Goal: Task Accomplishment & Management: Use online tool/utility

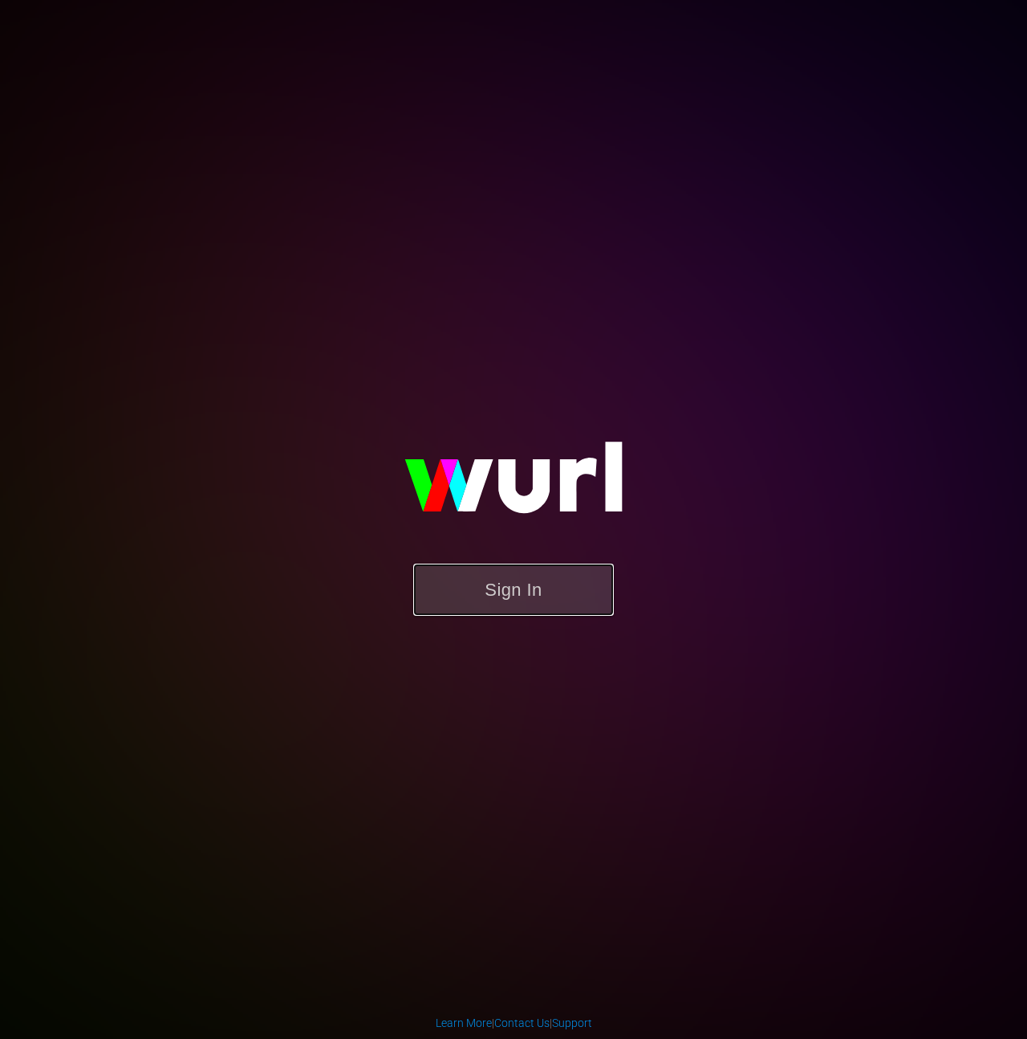
click at [512, 580] on button "Sign In" at bounding box center [513, 589] width 201 height 52
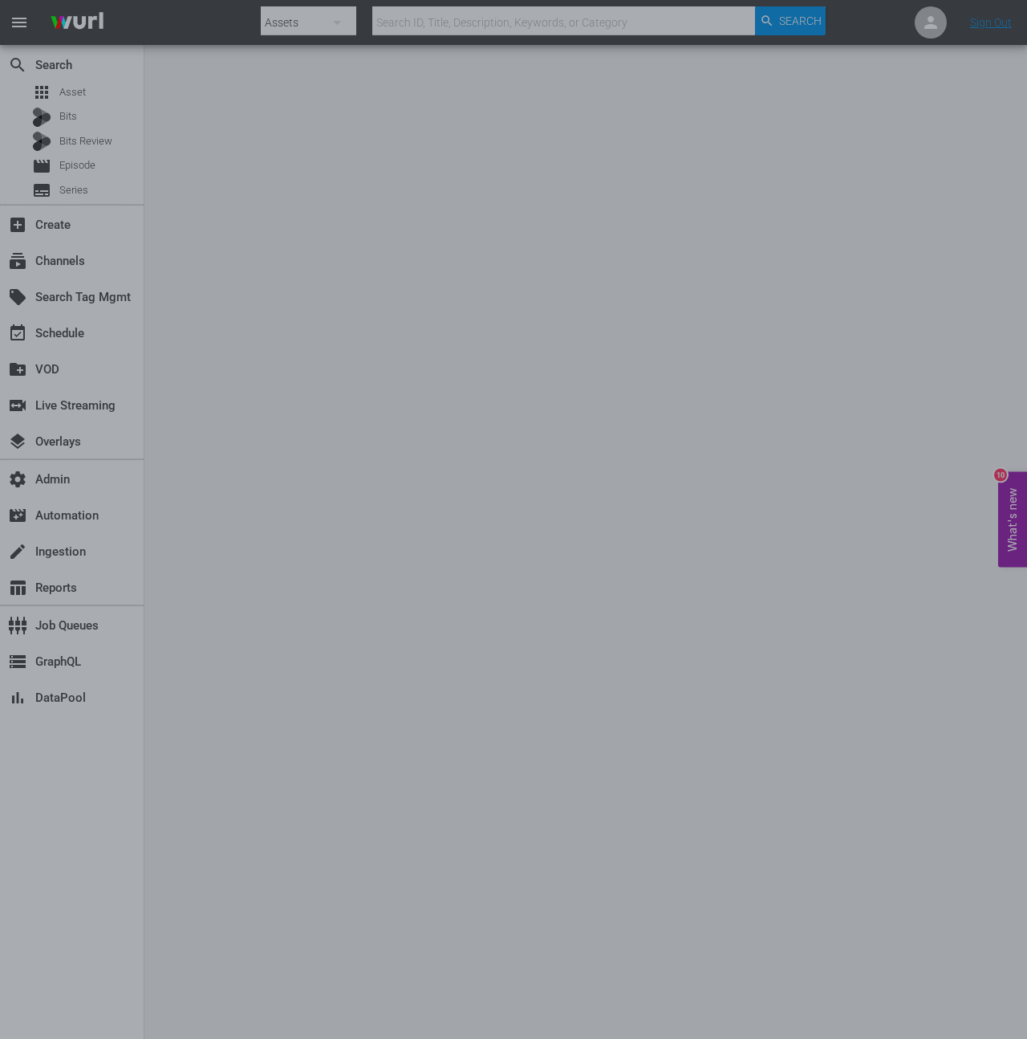
click at [402, 198] on div at bounding box center [513, 519] width 1027 height 1039
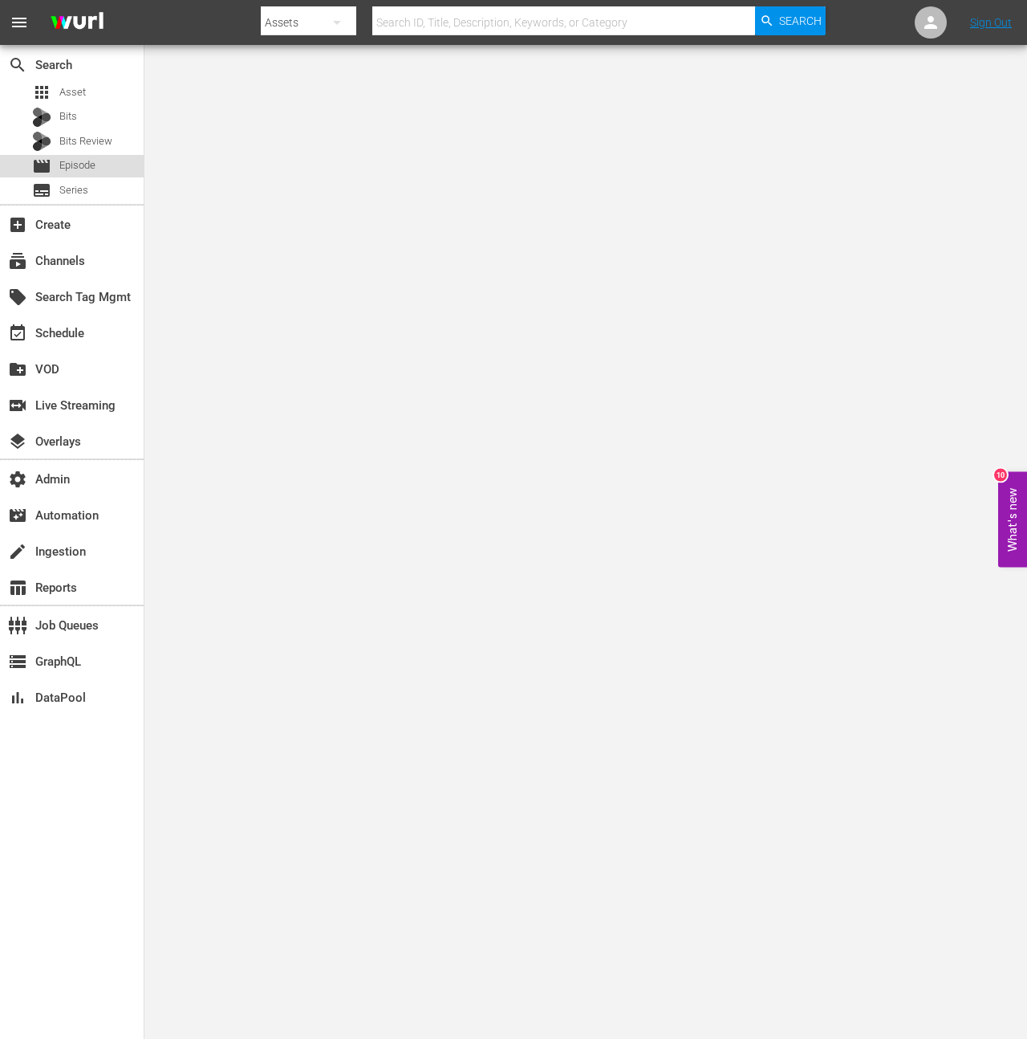
click at [104, 168] on div "movie Episode" at bounding box center [72, 166] width 144 height 22
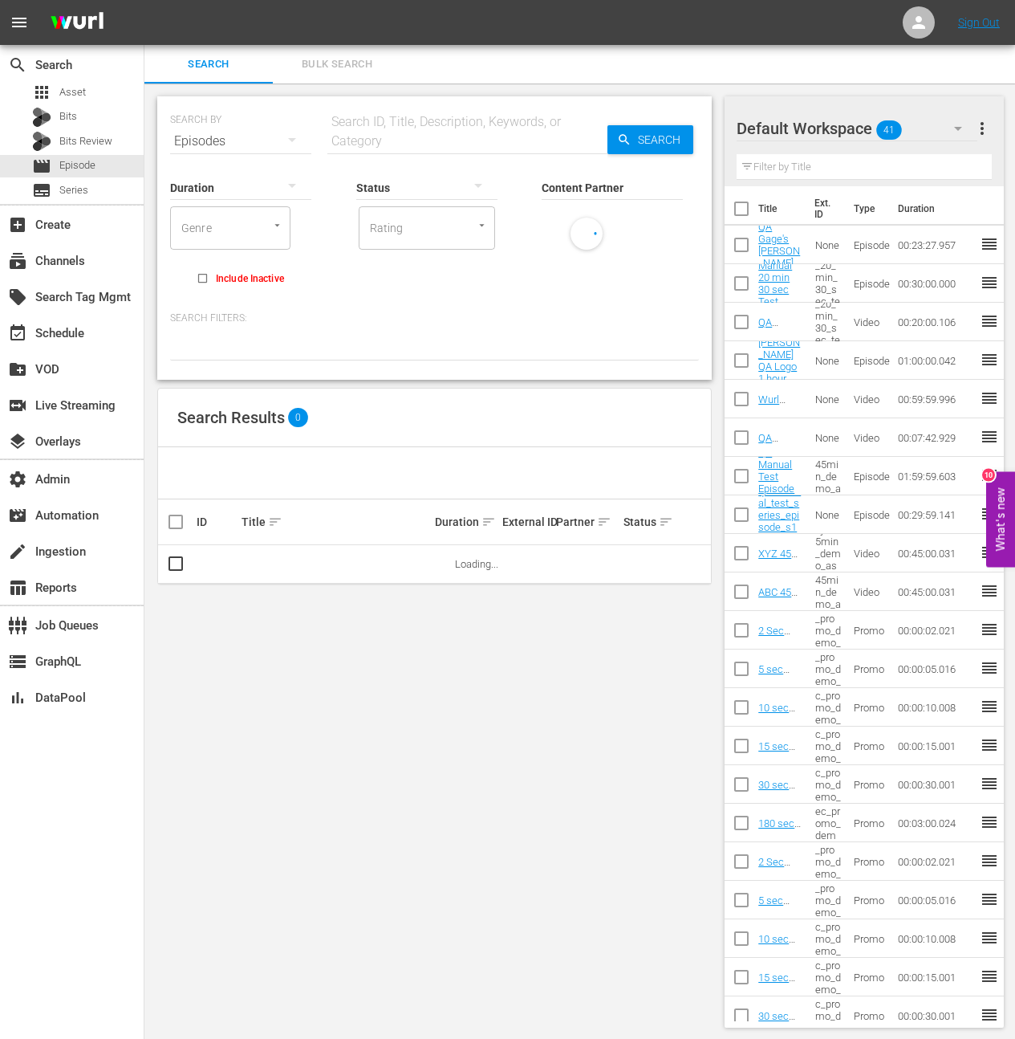
click at [393, 130] on input "text" at bounding box center [467, 141] width 280 height 39
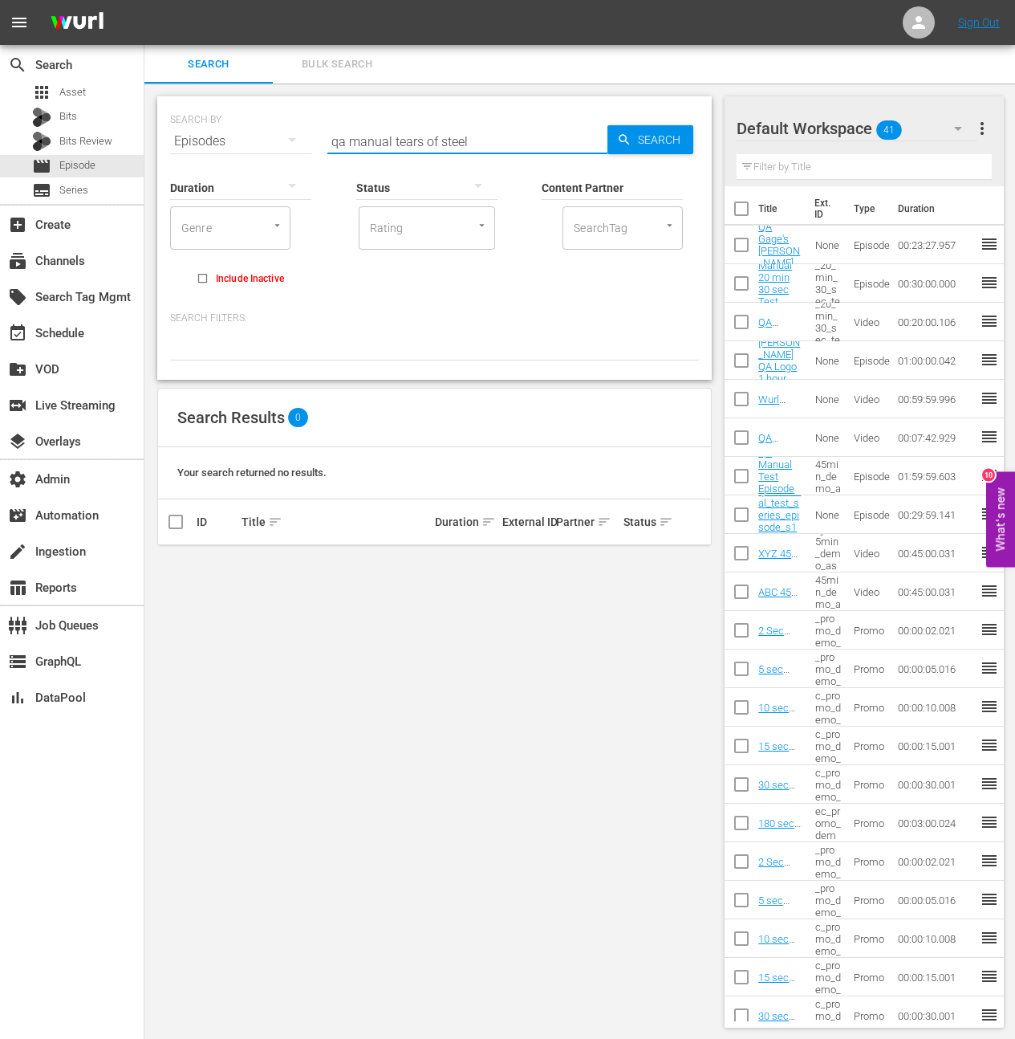
click at [647, 148] on div "Content Partner Enter Search Term" at bounding box center [612, 177] width 141 height 58
click at [645, 148] on div "Content Partner Enter Search Term" at bounding box center [612, 177] width 141 height 58
drag, startPoint x: 484, startPoint y: 146, endPoint x: 534, endPoint y: 144, distance: 49.8
click at [484, 146] on input "qa manual tears of steel" at bounding box center [467, 141] width 280 height 39
drag, startPoint x: 534, startPoint y: 144, endPoint x: 100, endPoint y: 163, distance: 434.7
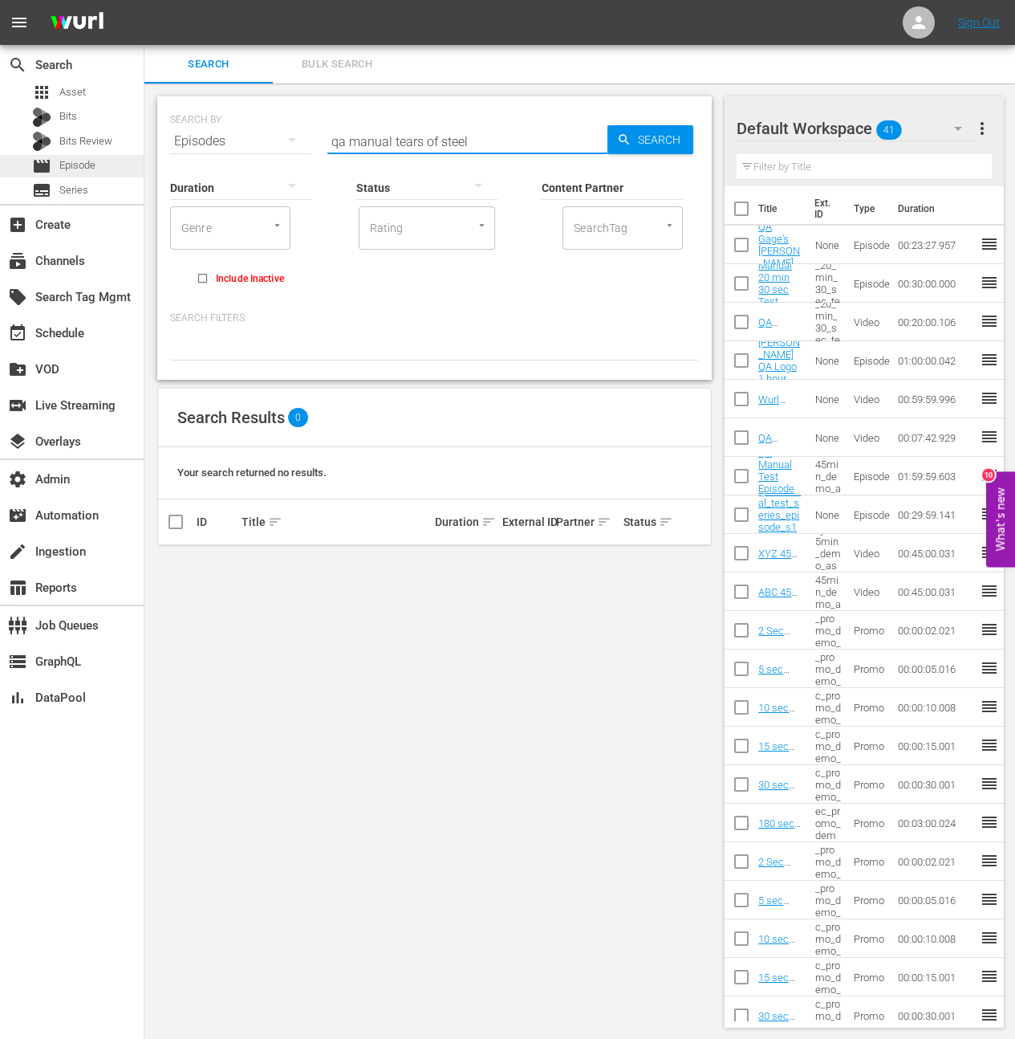
click at [245, 142] on div "SEARCH BY Search By Episodes Search ID, Title, Description, Keywords, or Catego…" at bounding box center [434, 132] width 529 height 58
type input "qa manual"
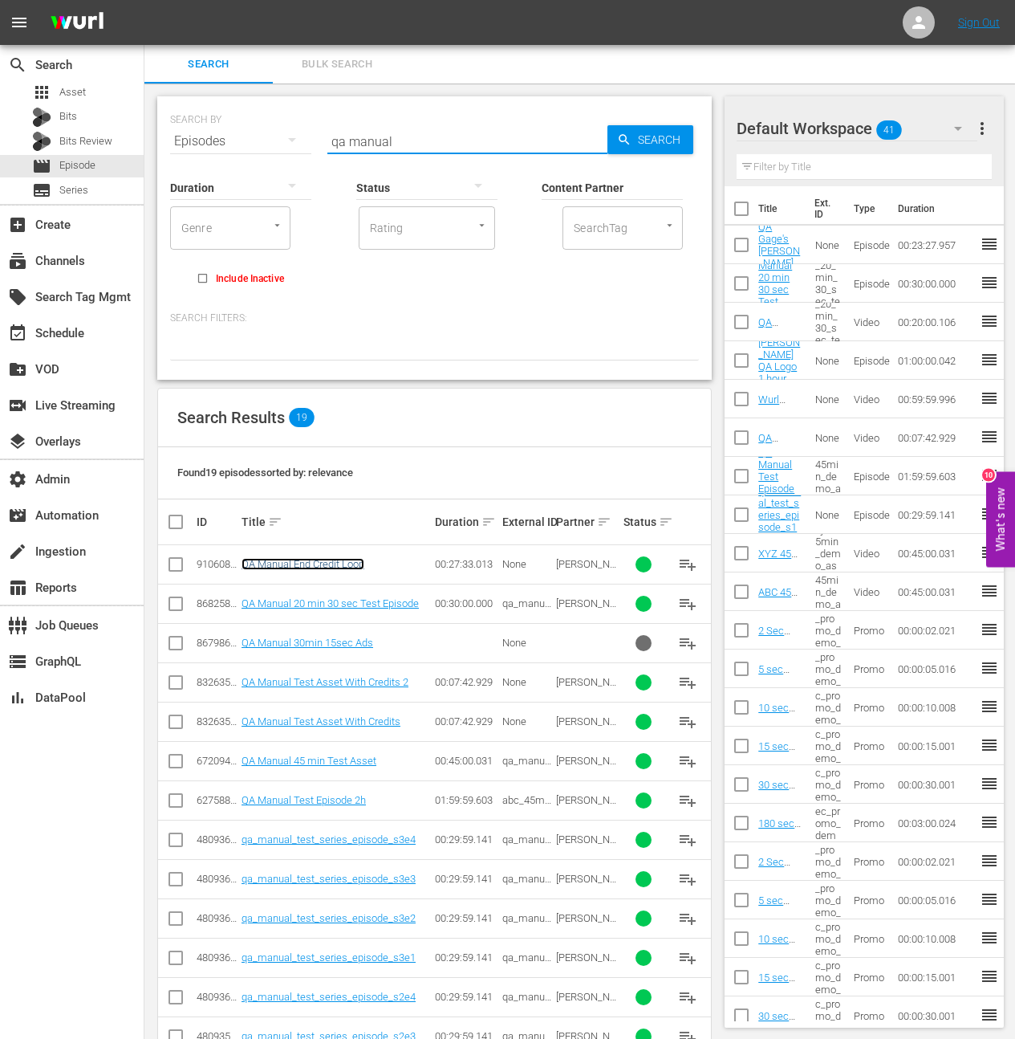
click at [307, 561] on link "QA Manual End Credit Loop" at bounding box center [303, 564] width 123 height 12
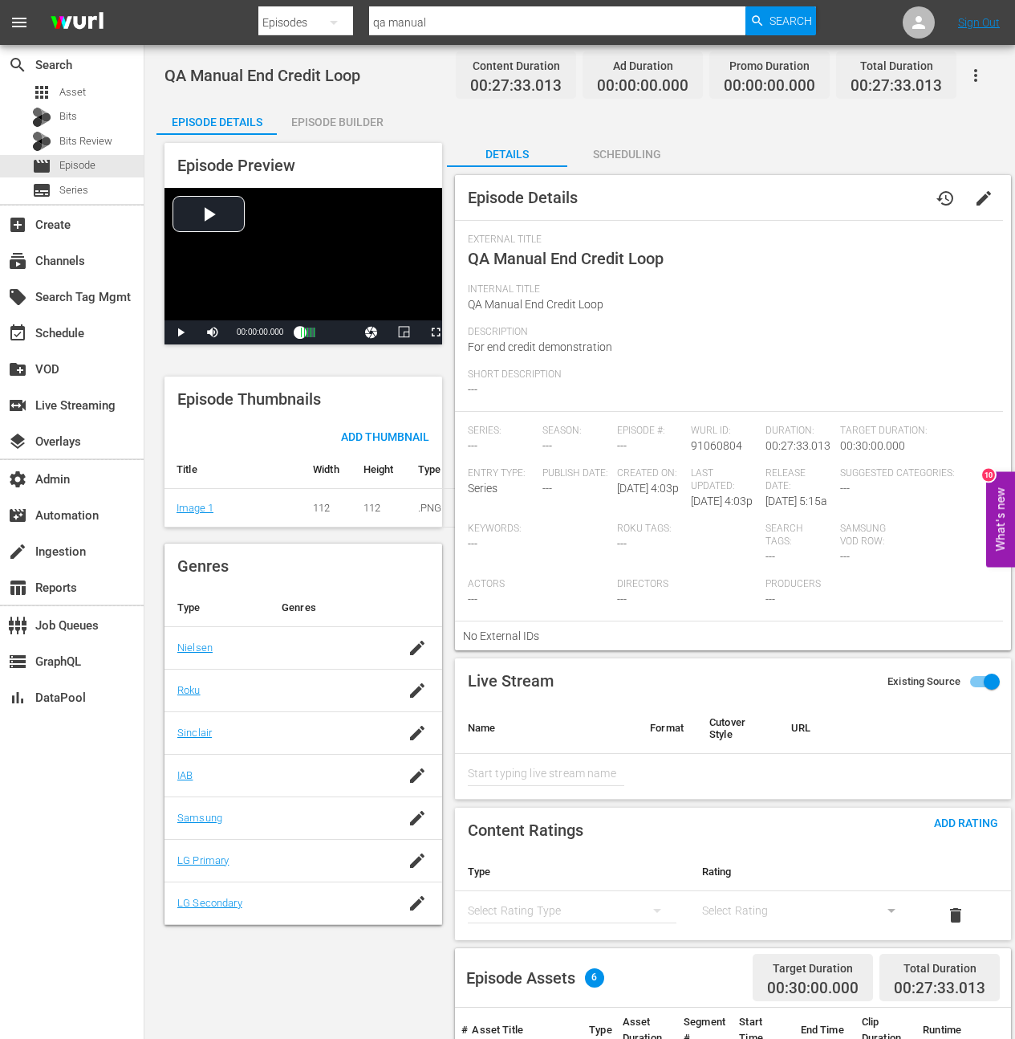
click at [348, 120] on div "Episode Builder" at bounding box center [337, 122] width 120 height 39
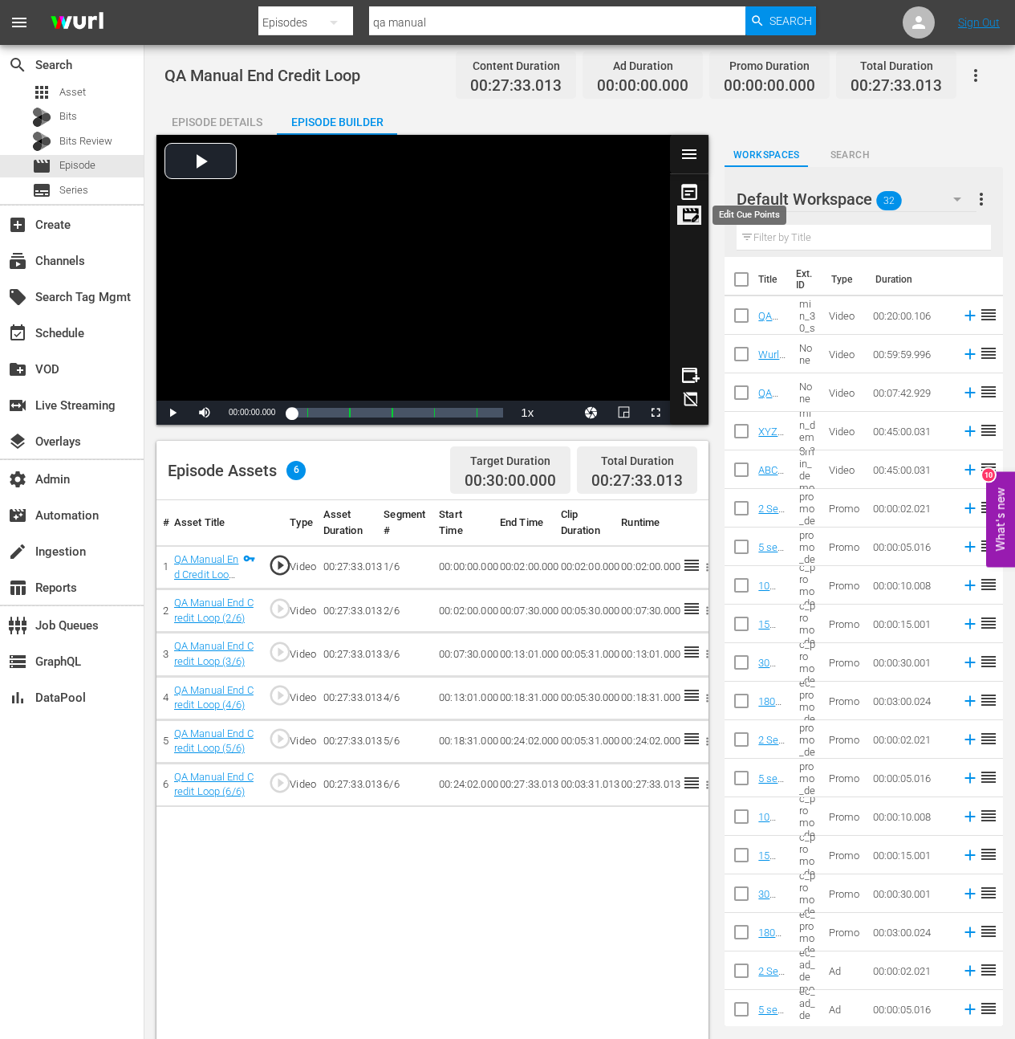
click at [696, 211] on icon at bounding box center [691, 214] width 16 height 13
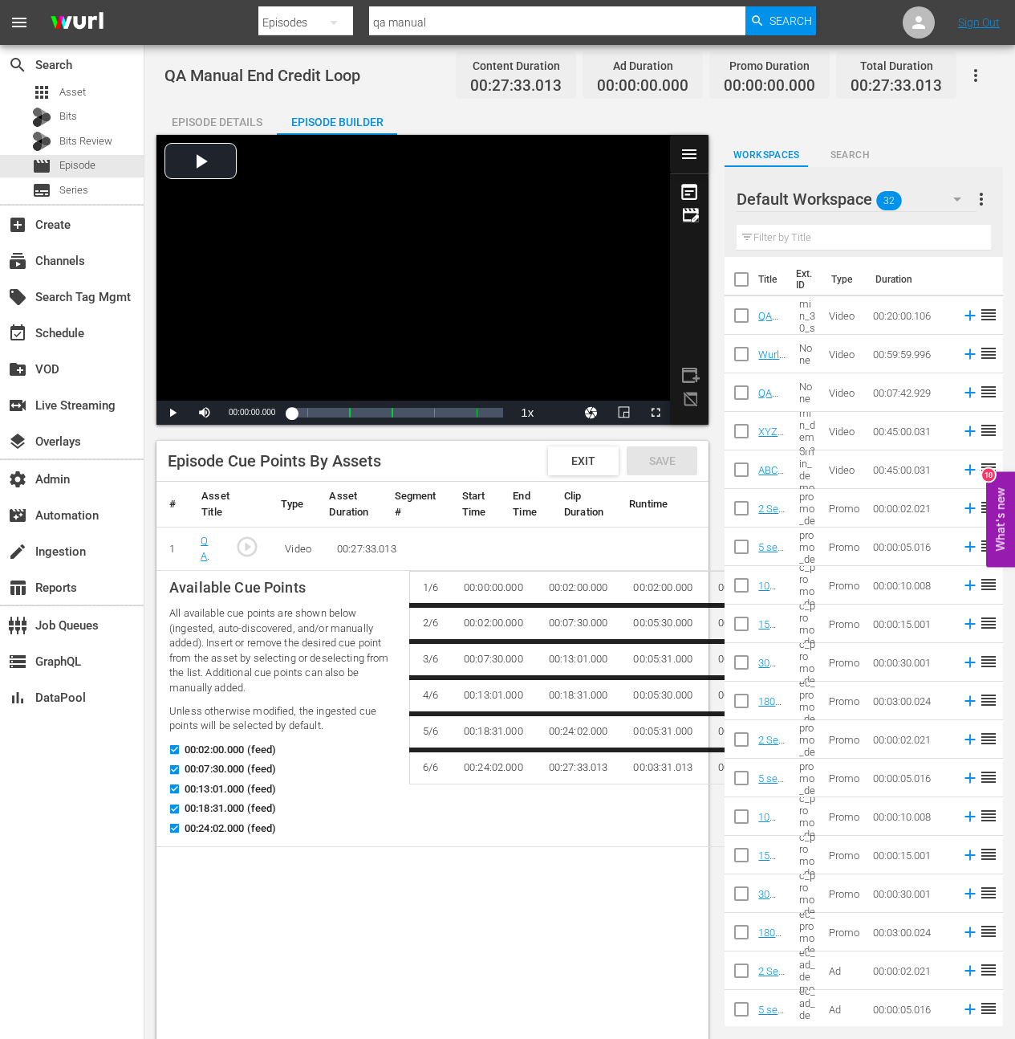
click at [972, 69] on icon "button" at bounding box center [975, 75] width 19 height 19
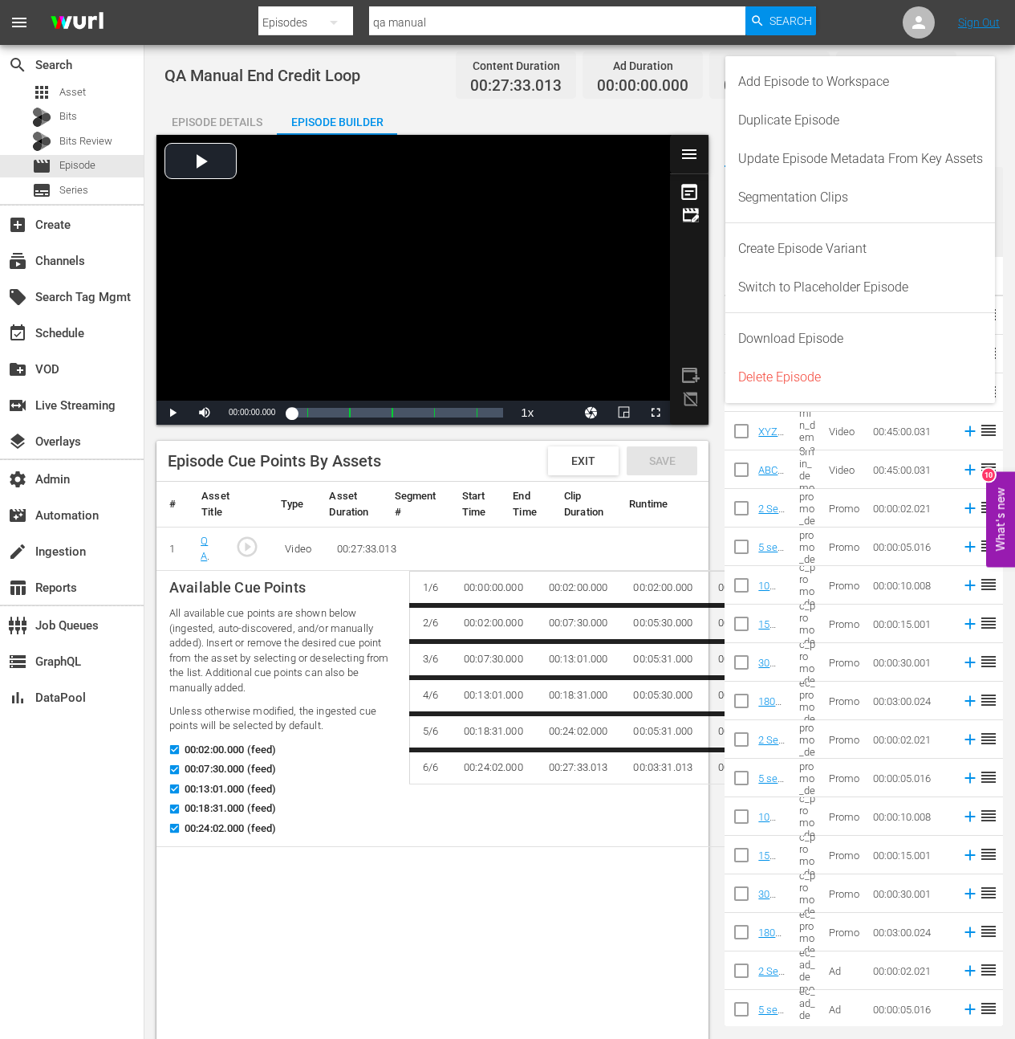
click at [397, 80] on div "QA Manual End Credit Loop Content Duration 00:27:33.013 Ad Duration 00:00:00.00…" at bounding box center [580, 75] width 831 height 36
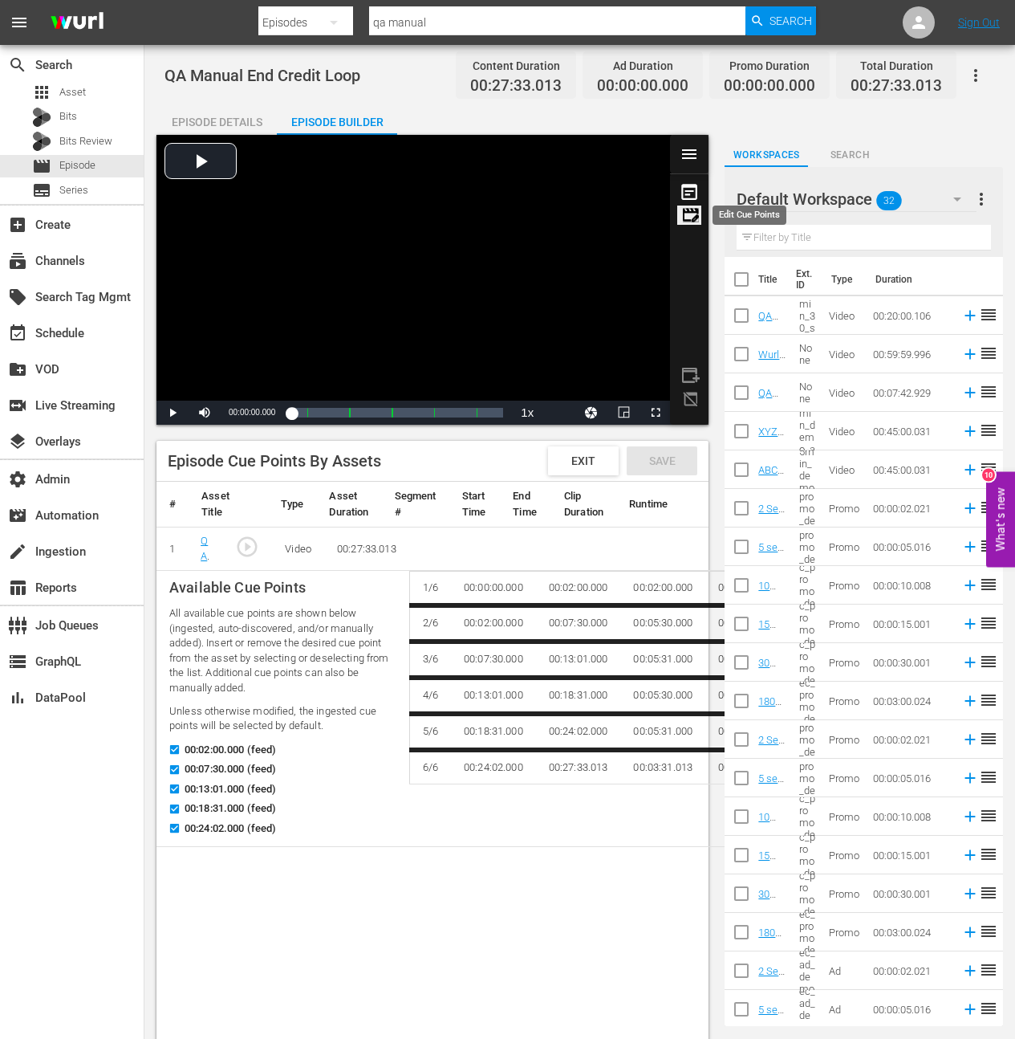
click at [695, 214] on icon at bounding box center [691, 214] width 19 height 19
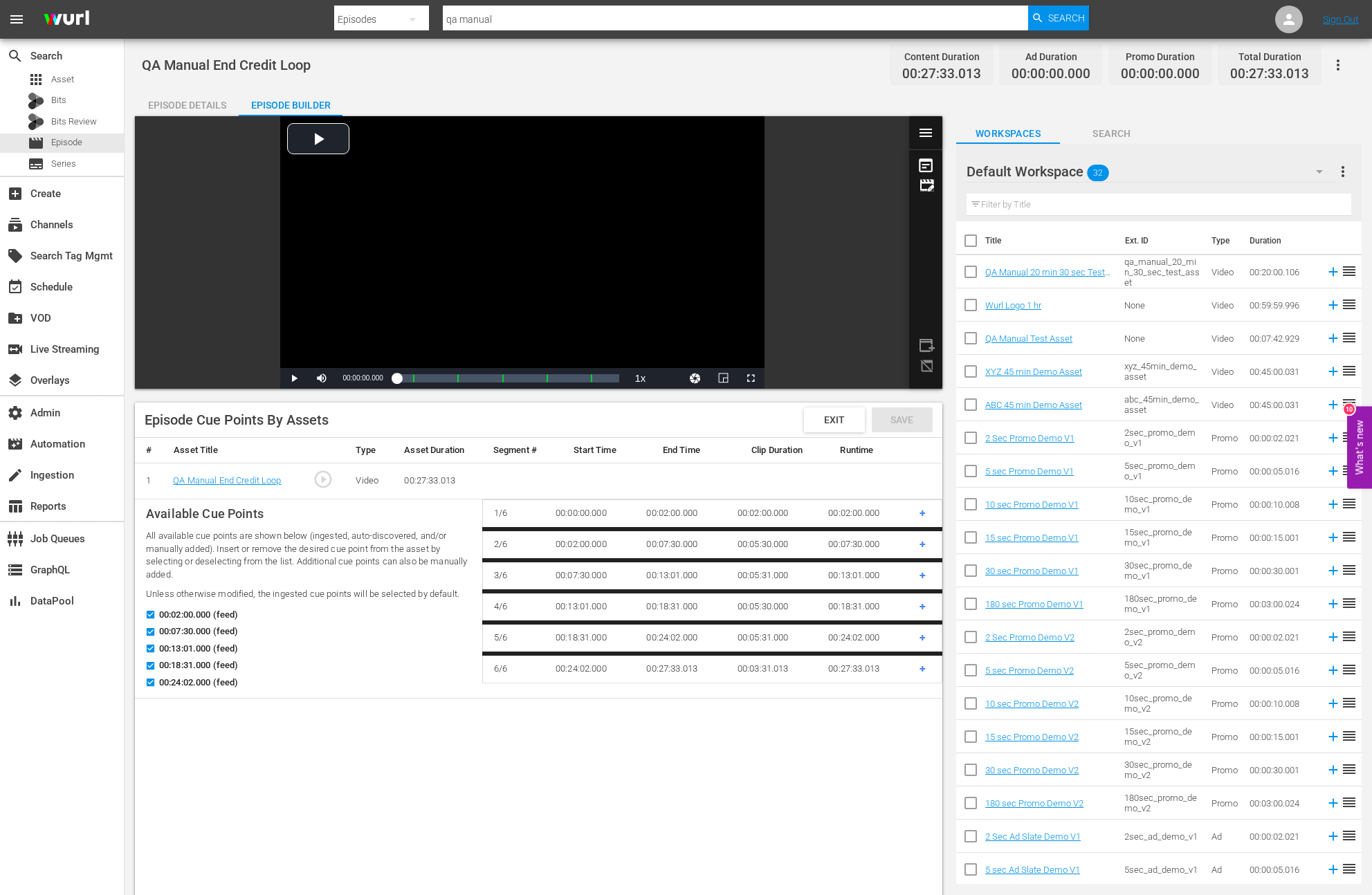
click at [885, 513] on td "+" at bounding box center [925, 514] width 34 height 29
click at [885, 510] on span "+" at bounding box center [922, 513] width 6 height 13
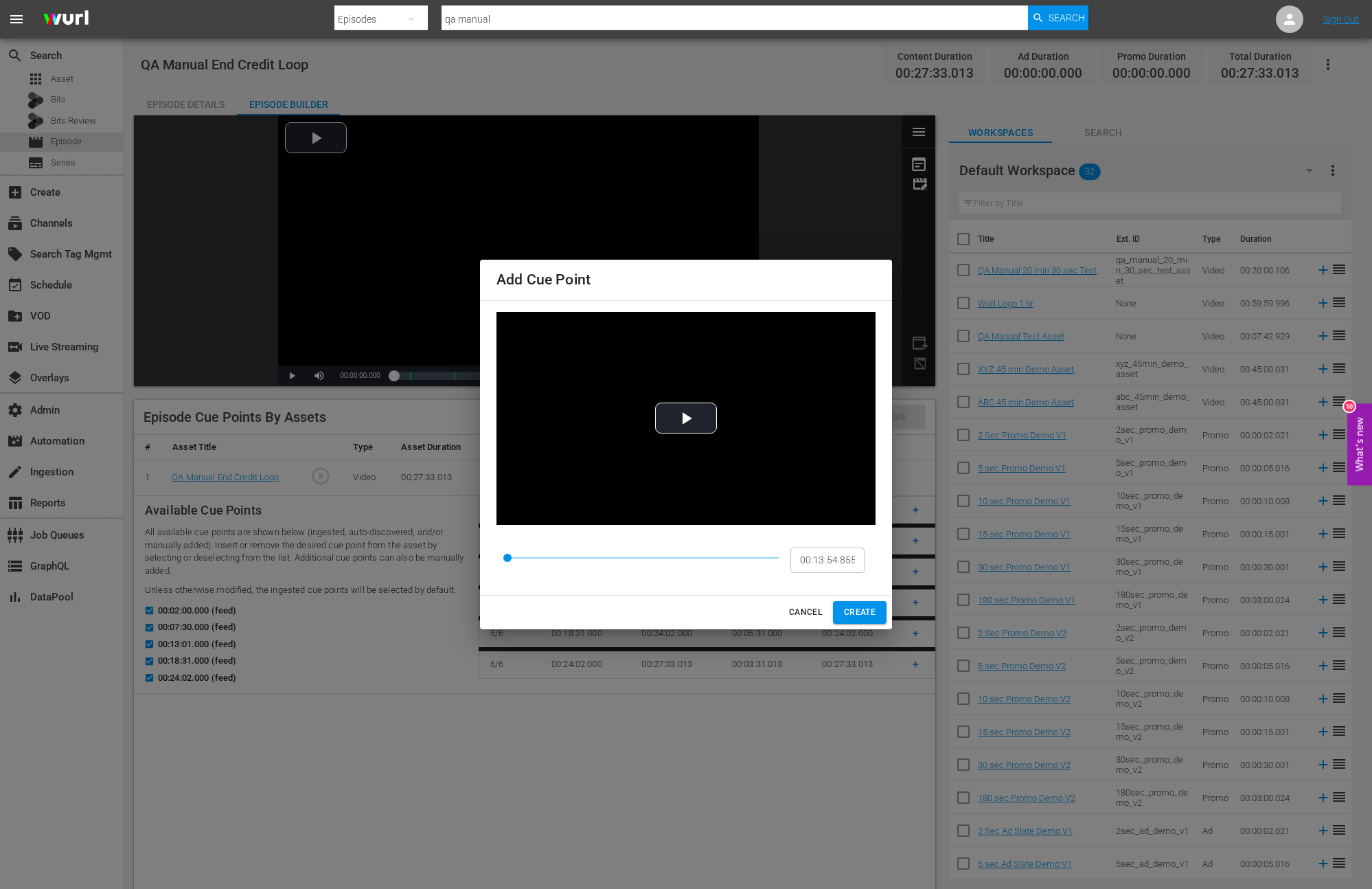
click at [645, 552] on span at bounding box center [643, 558] width 272 height 19
type input "00:02:00.000"
click at [860, 615] on span "CREATE" at bounding box center [859, 612] width 32 height 15
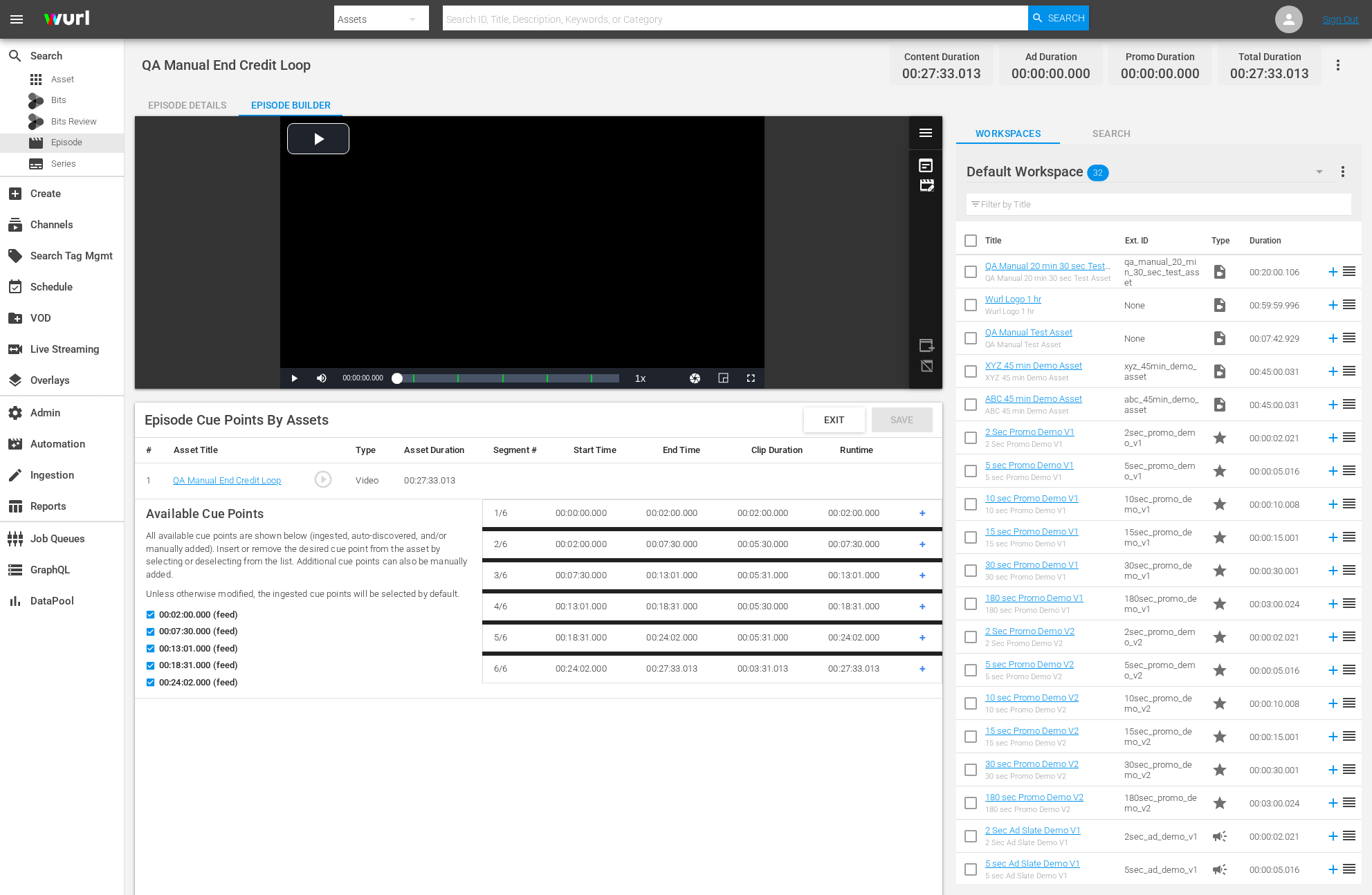
click at [924, 513] on span "+" at bounding box center [922, 513] width 6 height 13
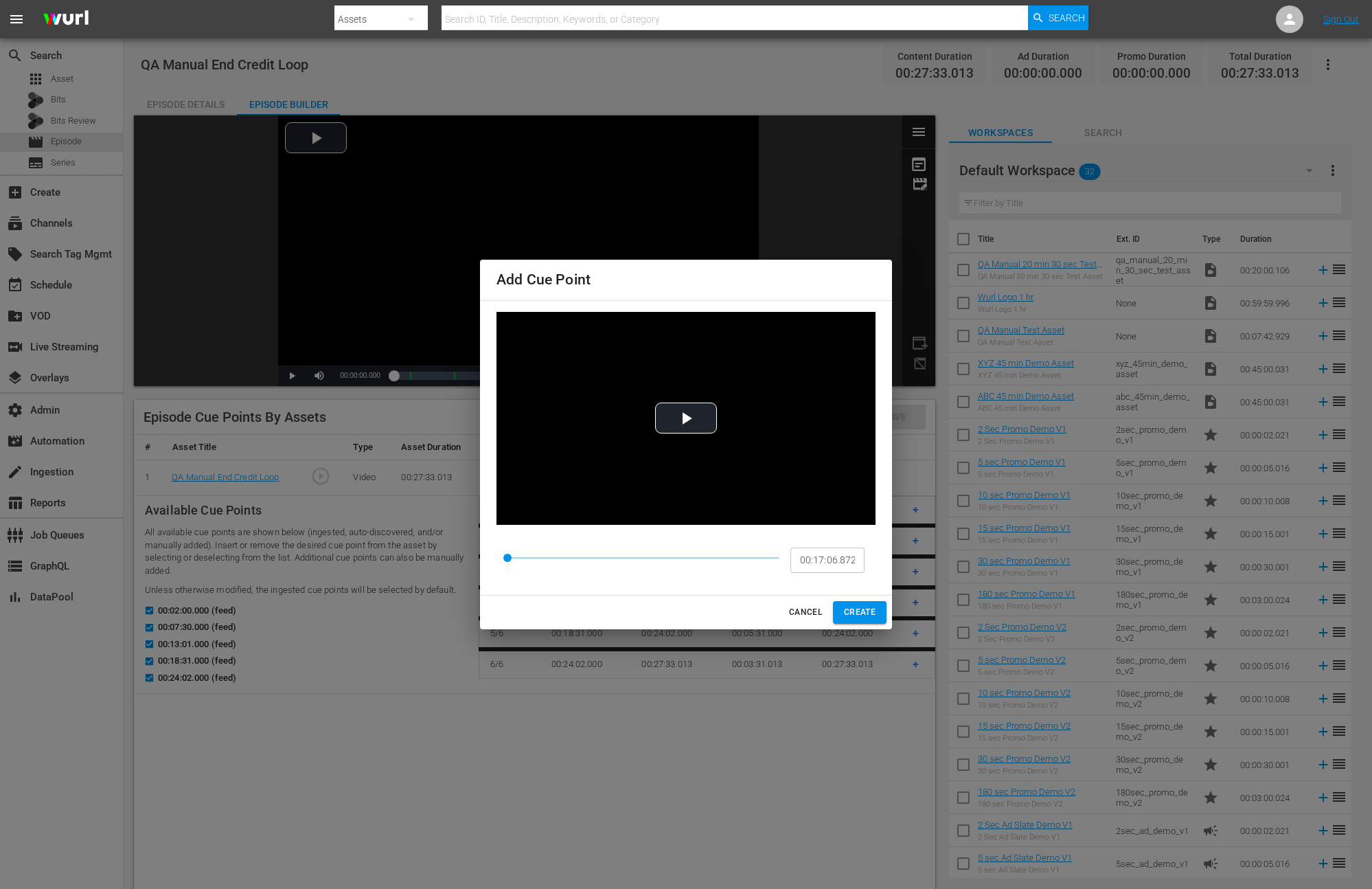
click at [677, 553] on span at bounding box center [643, 558] width 272 height 19
type input "00:02:00.000"
click at [805, 611] on span "CANCEL" at bounding box center [805, 612] width 33 height 15
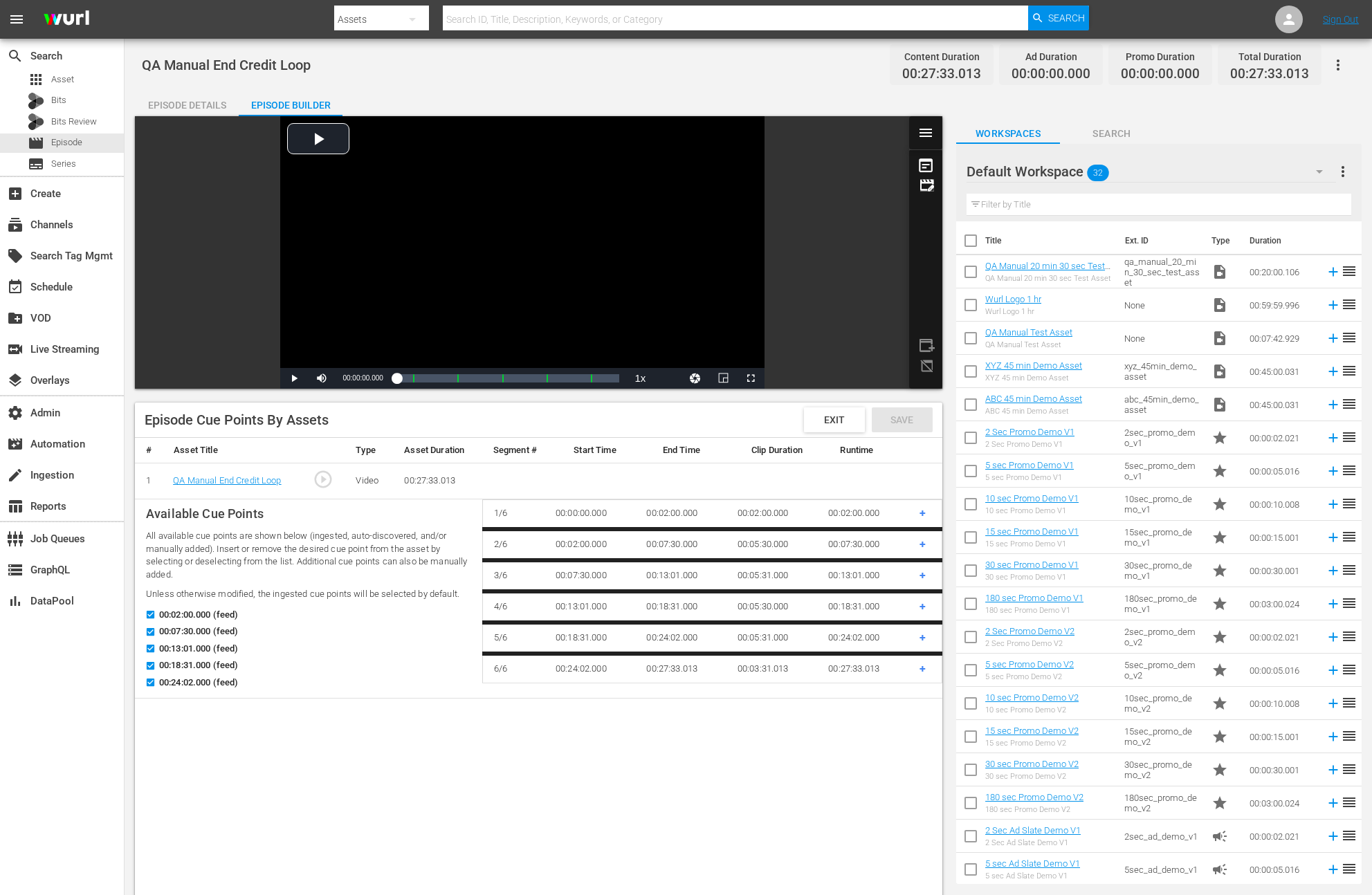
click at [803, 600] on td "00:05:30.000" at bounding box center [771, 606] width 90 height 31
click at [148, 632] on input "00:07:30.000 (feed)" at bounding box center [147, 634] width 17 height 10
checkbox input "false"
